Goal: Navigation & Orientation: Find specific page/section

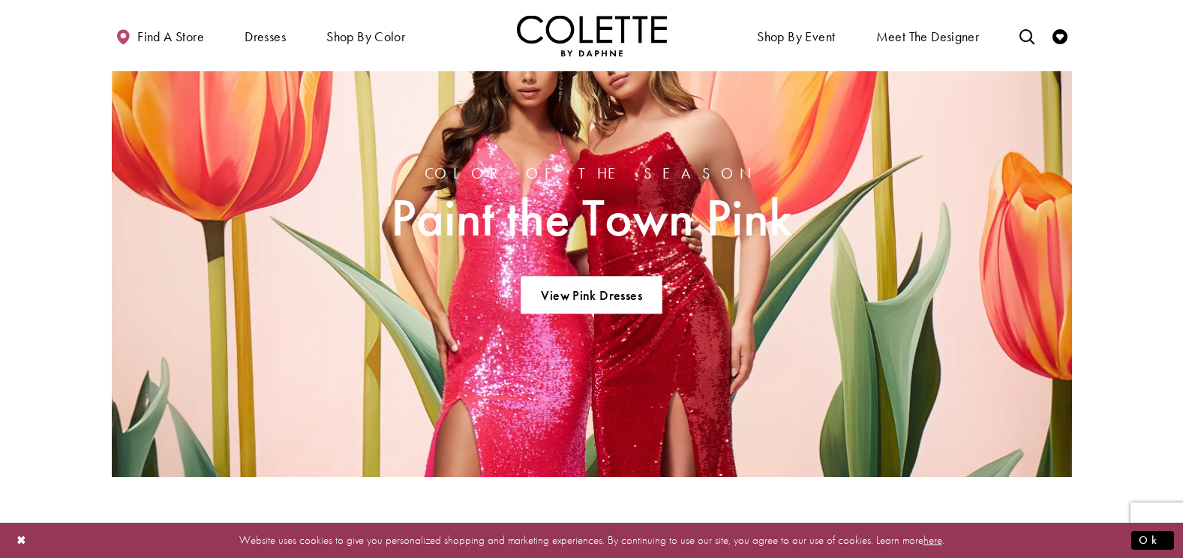
scroll to position [1098, 0]
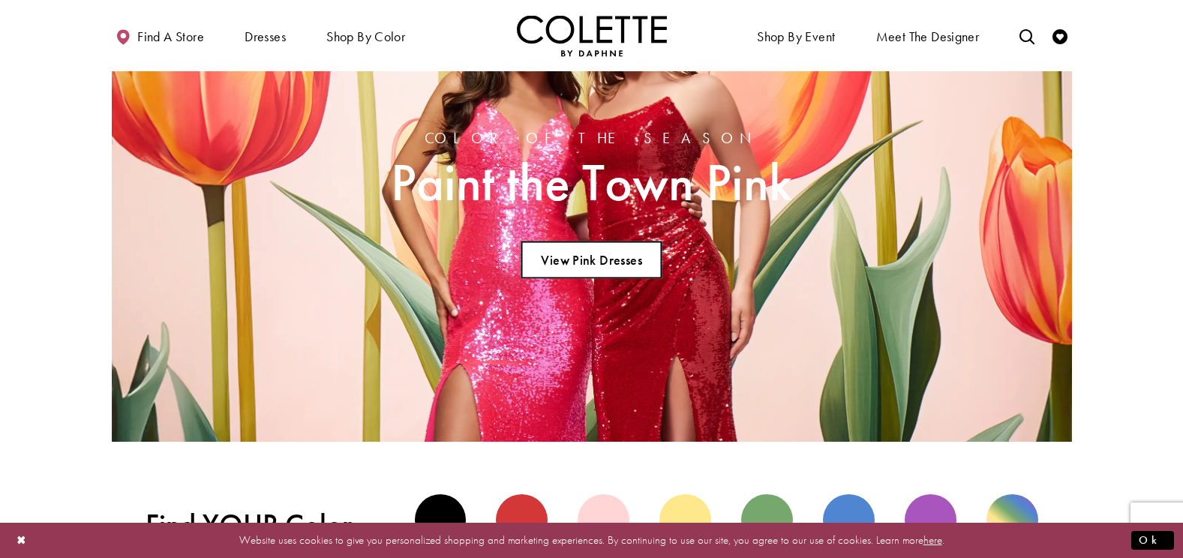
click at [623, 256] on link "View Pink Dresses" at bounding box center [591, 260] width 140 height 38
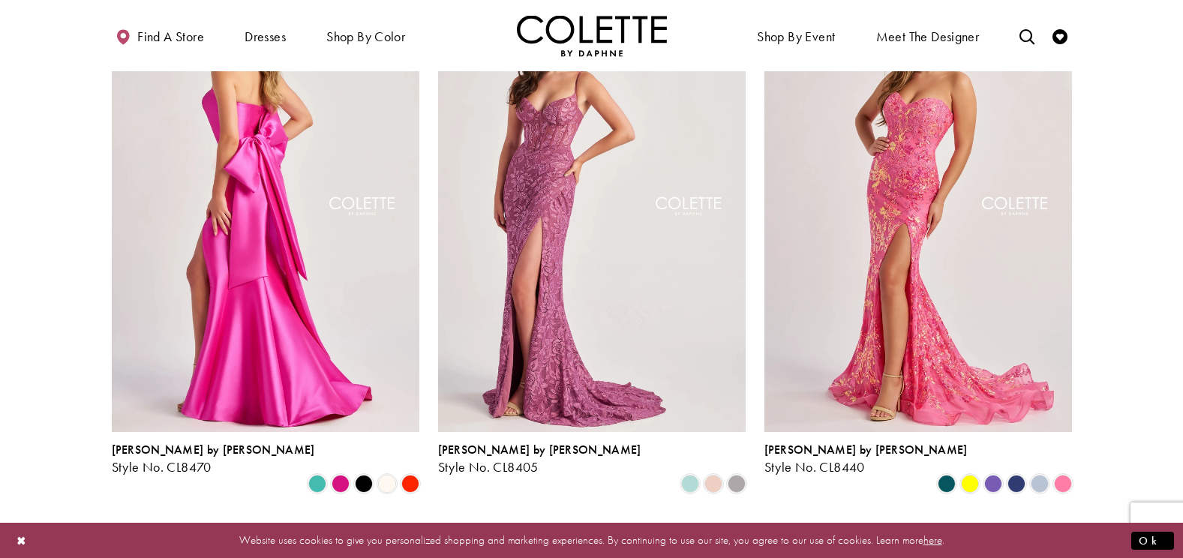
scroll to position [243, 0]
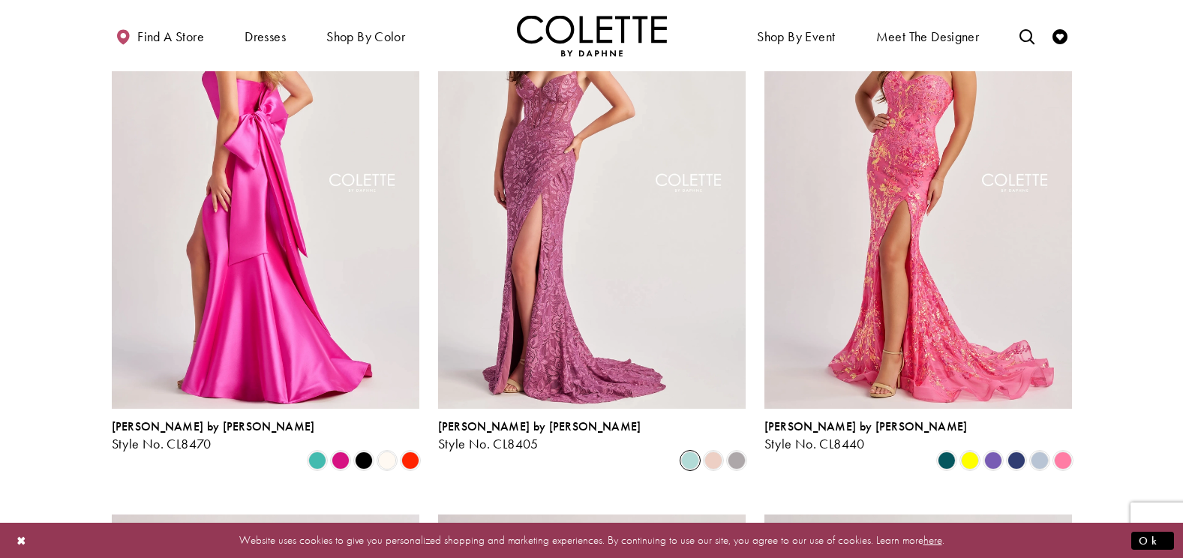
click at [692, 452] on span "Product List" at bounding box center [690, 461] width 18 height 18
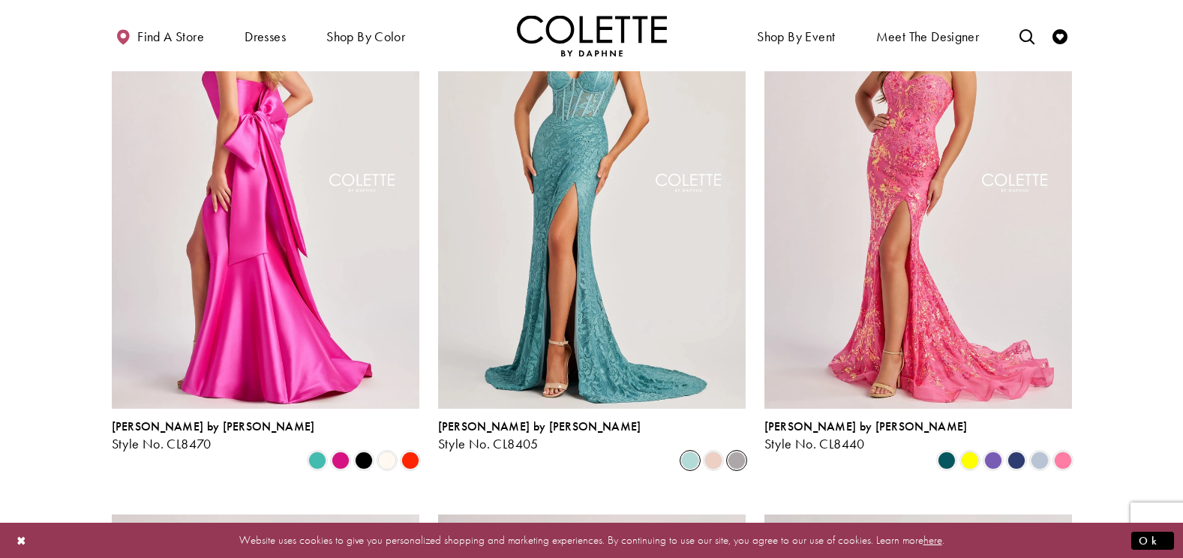
click at [728, 452] on span "Product List" at bounding box center [737, 461] width 18 height 18
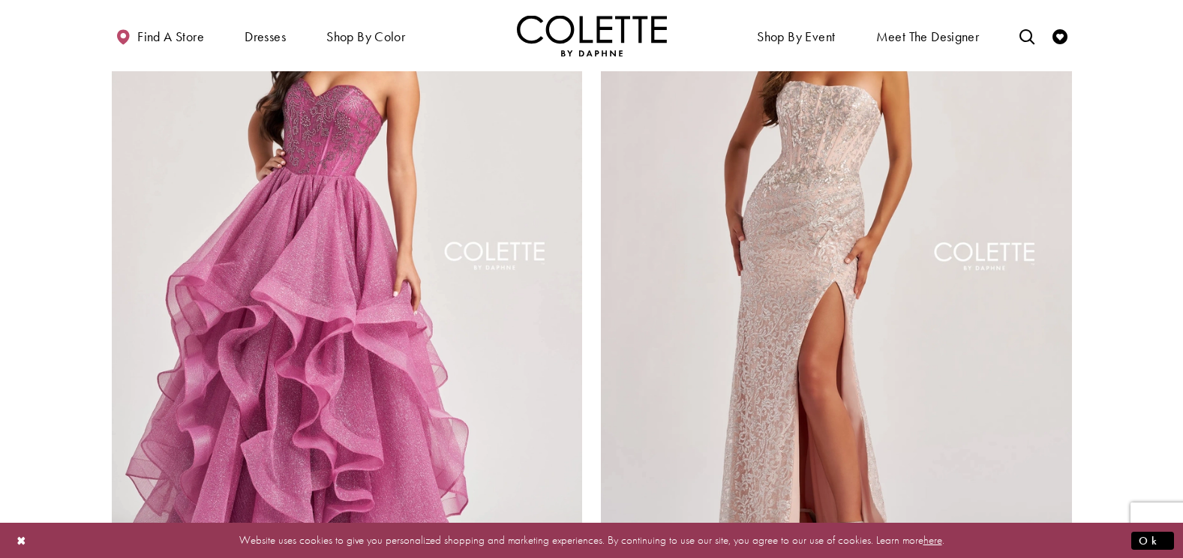
scroll to position [2856, 0]
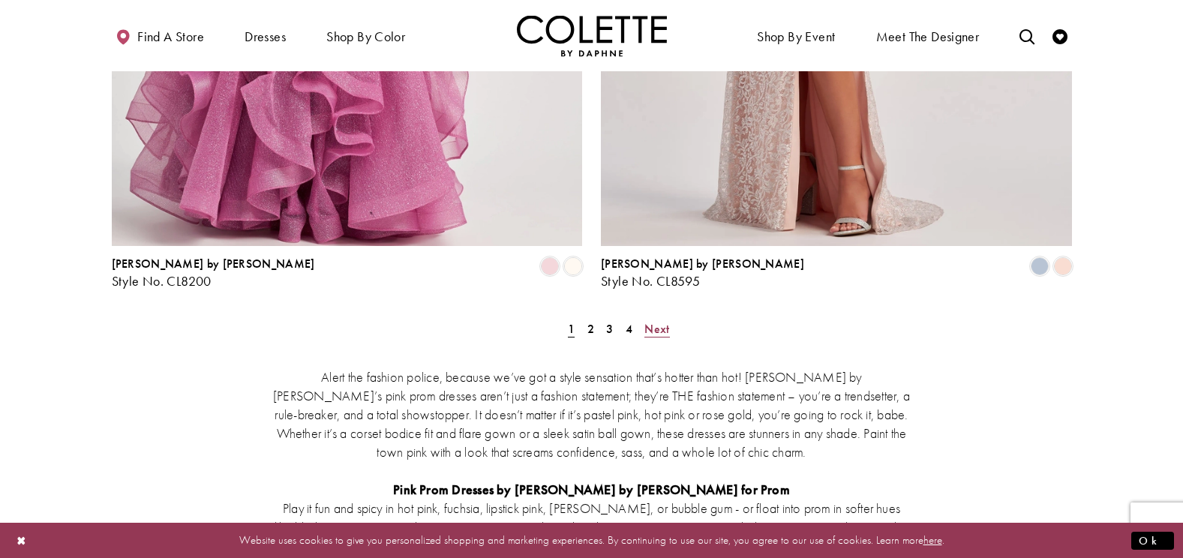
click at [670, 318] on link "Next" at bounding box center [657, 329] width 34 height 22
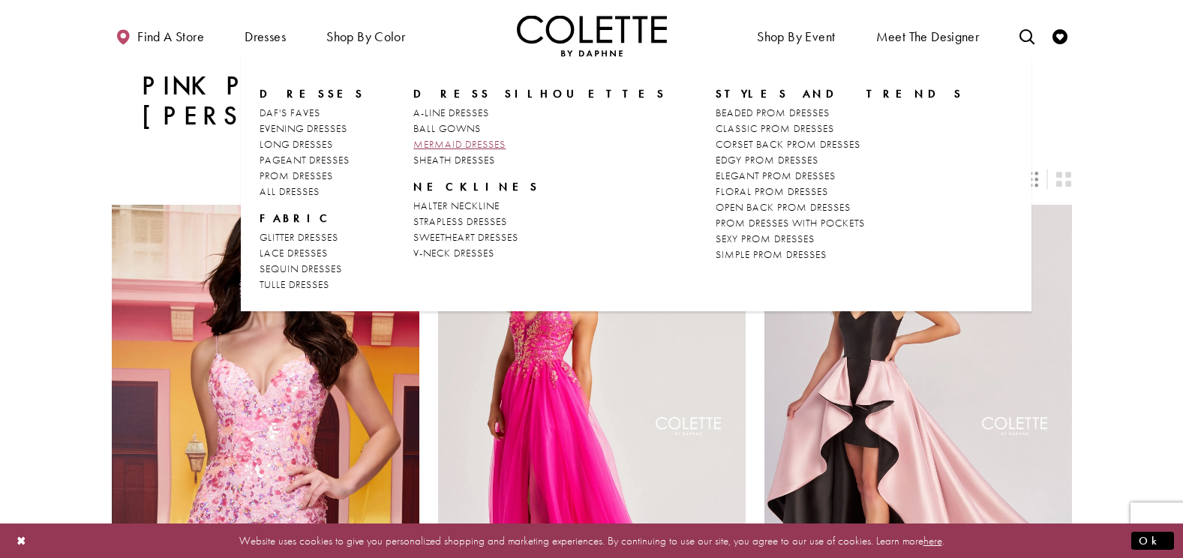
click at [436, 146] on span "MERMAID DRESSES" at bounding box center [459, 144] width 92 height 14
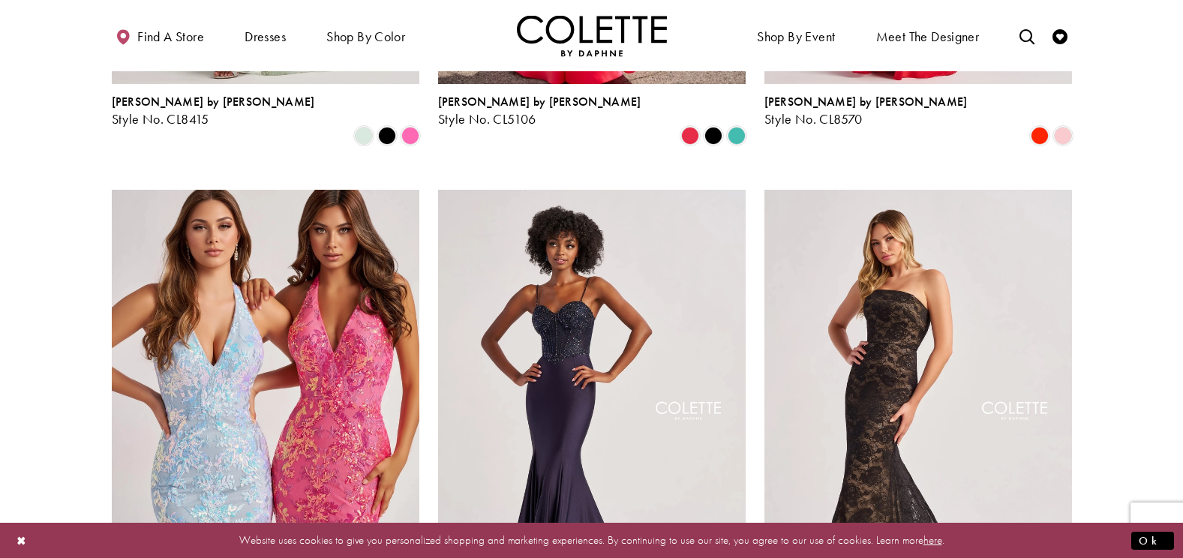
scroll to position [1307, 0]
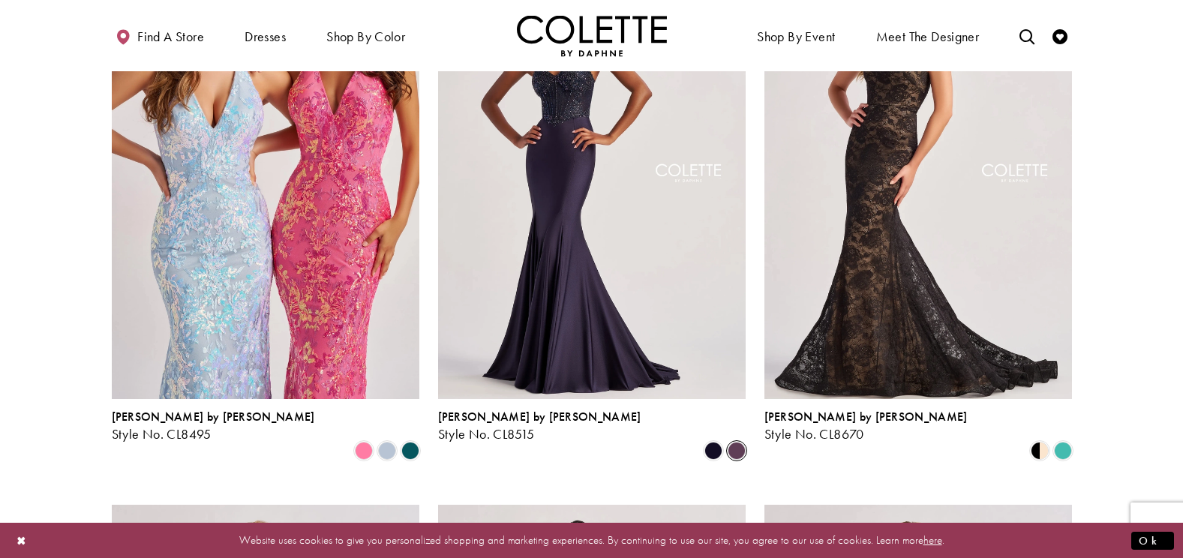
click at [741, 442] on span "Product List" at bounding box center [737, 451] width 18 height 18
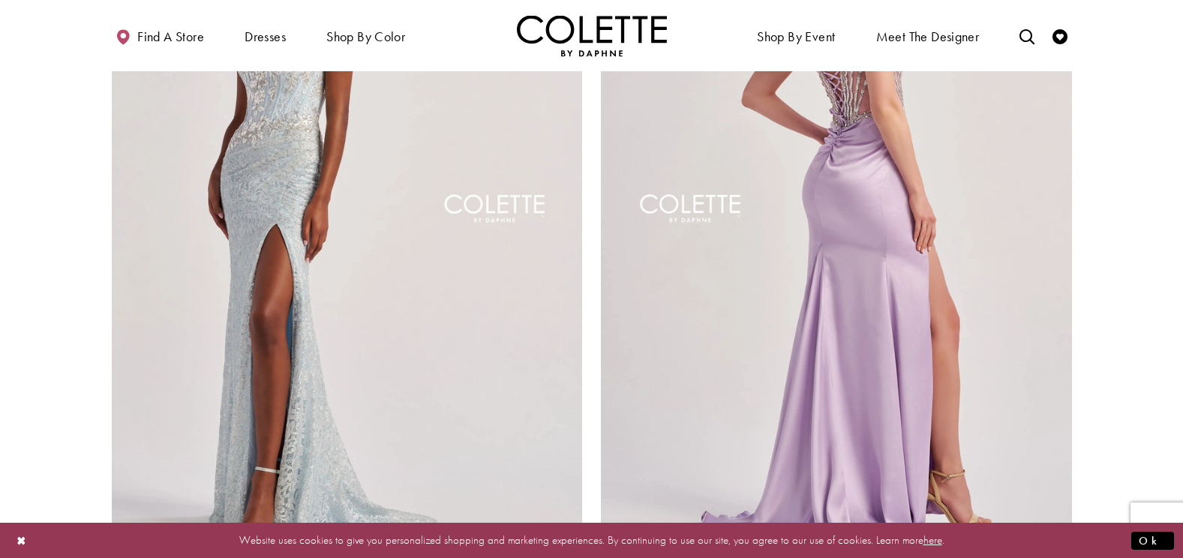
scroll to position [2851, 0]
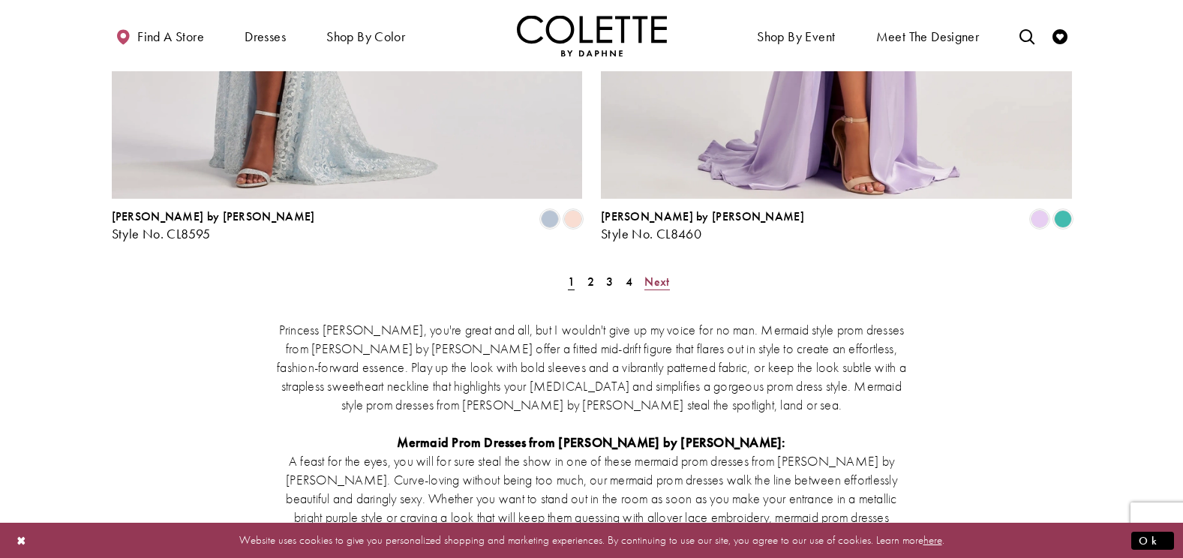
click at [659, 274] on span "Next" at bounding box center [656, 282] width 25 height 16
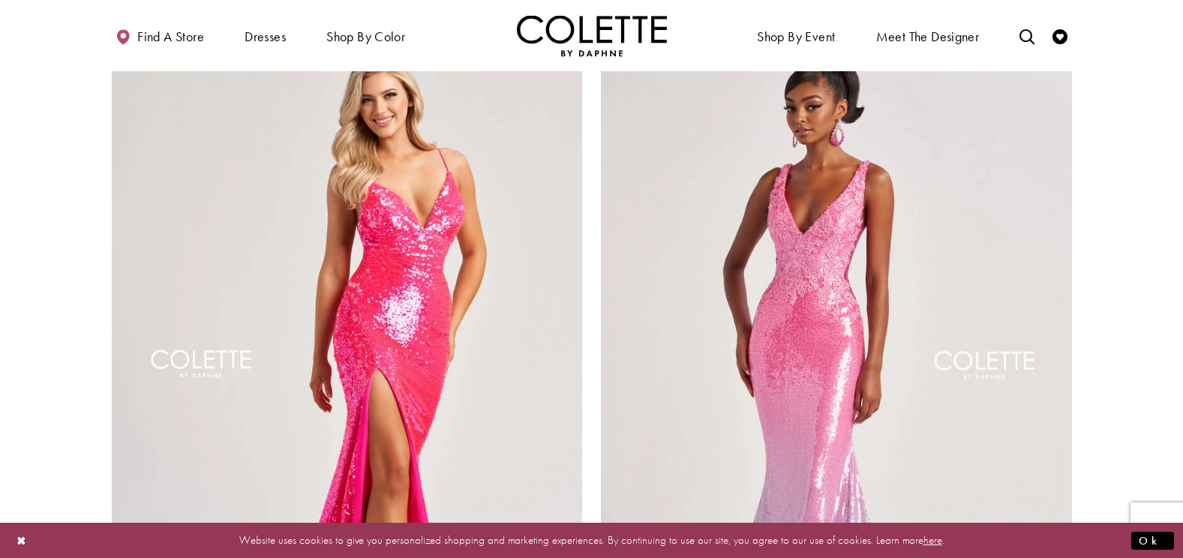
scroll to position [2813, 0]
